Goal: Task Accomplishment & Management: Complete application form

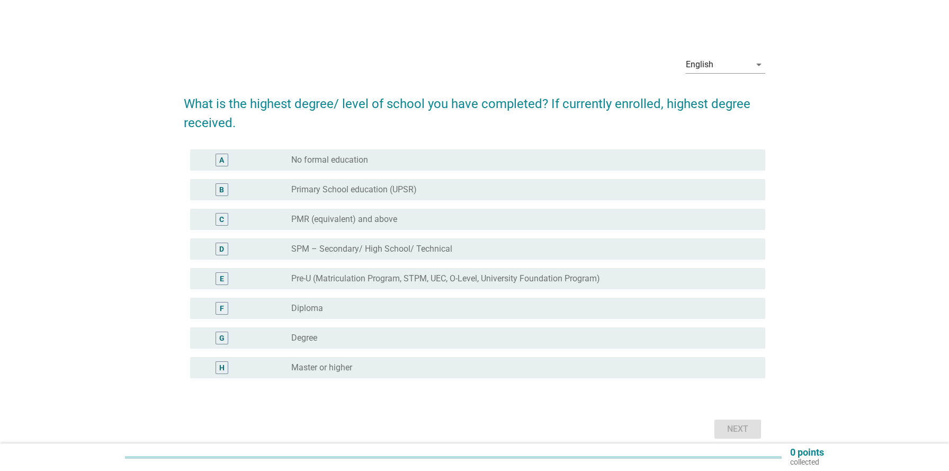
click at [296, 309] on label "Diploma" at bounding box center [307, 308] width 32 height 11
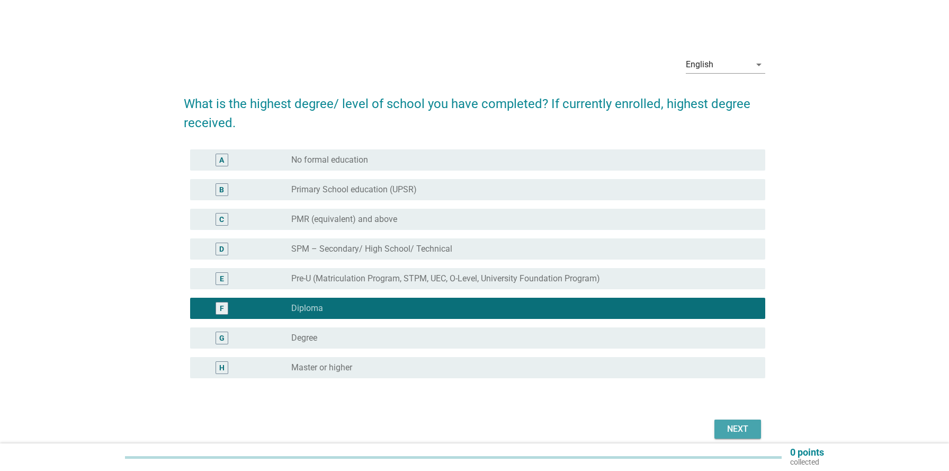
click at [733, 427] on div "Next" at bounding box center [738, 429] width 30 height 13
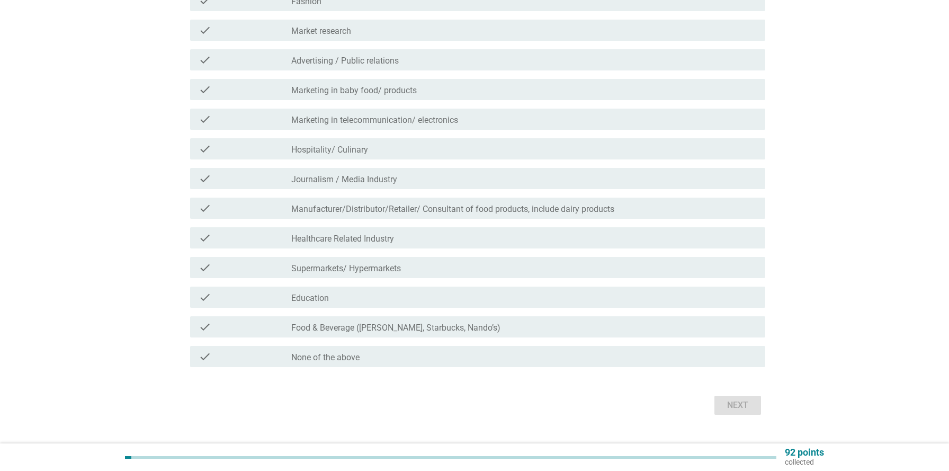
scroll to position [159, 0]
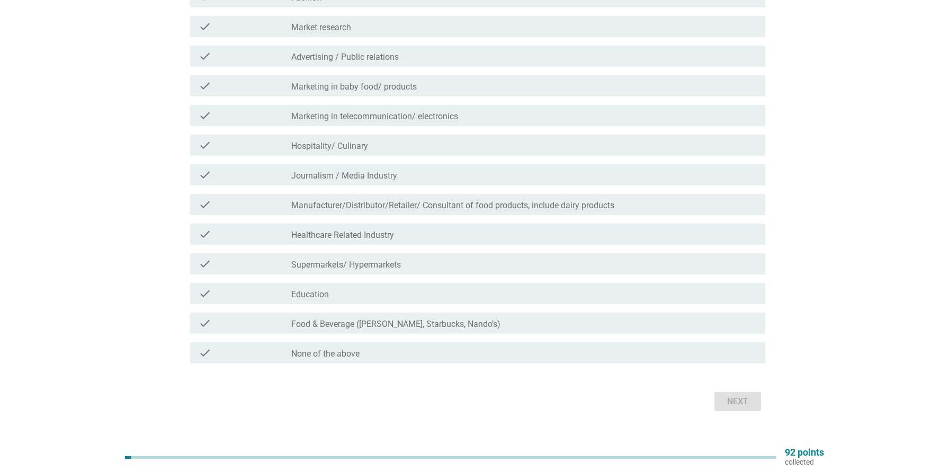
click at [384, 351] on div "check_box_outline_blank None of the above" at bounding box center [523, 352] width 465 height 13
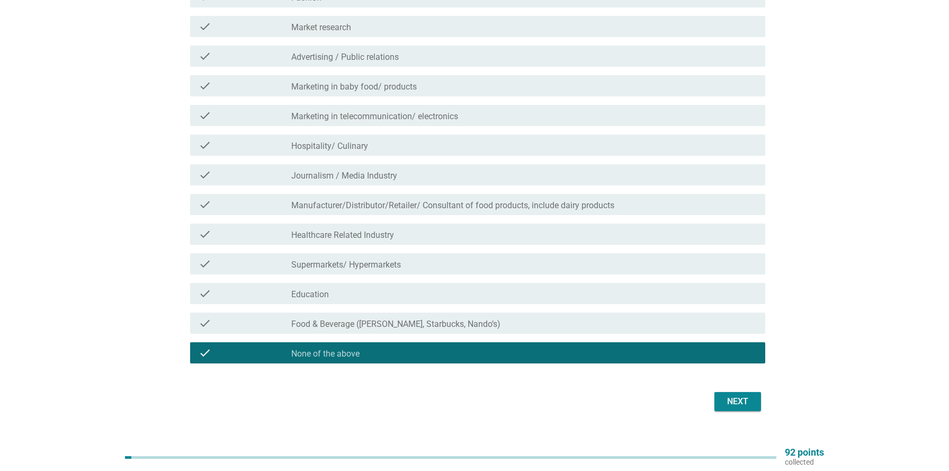
click at [738, 408] on button "Next" at bounding box center [737, 401] width 47 height 19
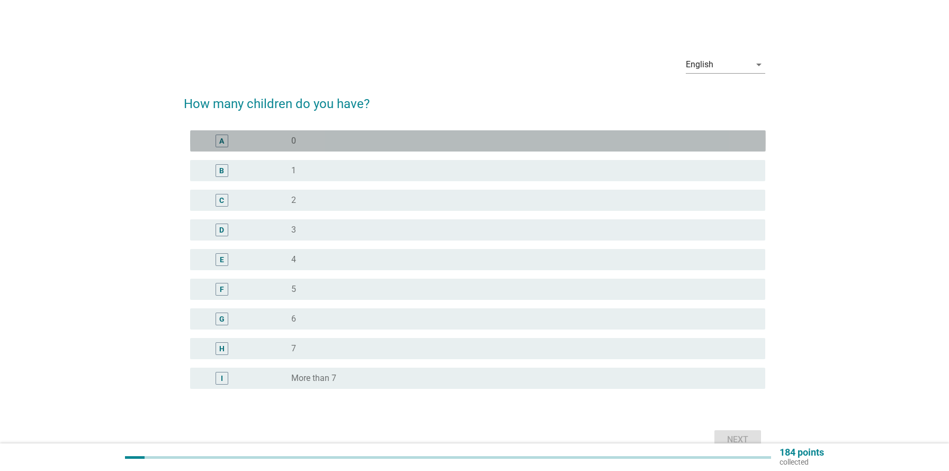
click at [713, 143] on div "radio_button_unchecked 0" at bounding box center [519, 141] width 457 height 11
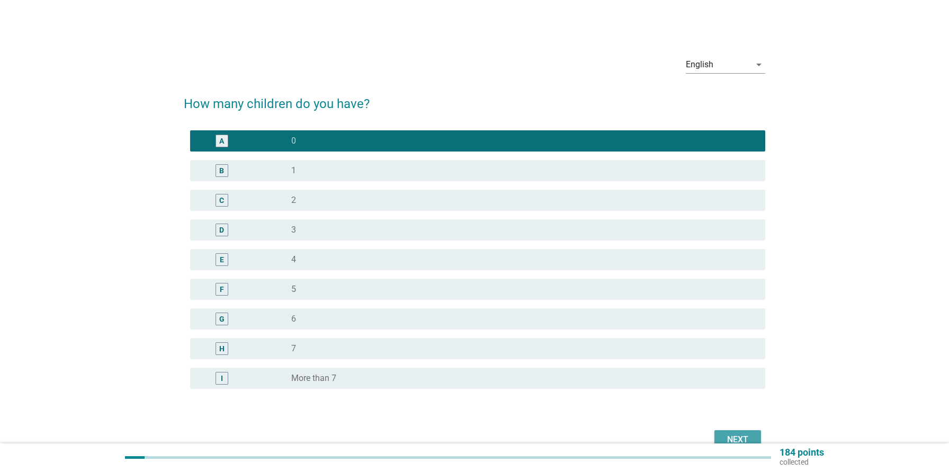
click at [728, 433] on div "Next" at bounding box center [738, 439] width 30 height 13
